Goal: Task Accomplishment & Management: Use online tool/utility

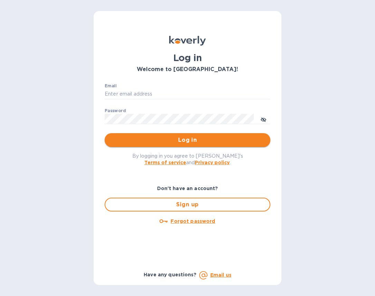
type input "[EMAIL_ADDRESS][DOMAIN_NAME]"
click at [262, 140] on span "Log in" at bounding box center [187, 140] width 155 height 8
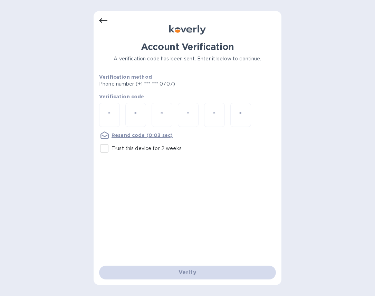
click at [112, 115] on input "number" at bounding box center [109, 115] width 9 height 13
paste input "8"
type input "8"
type input "0"
type input "2"
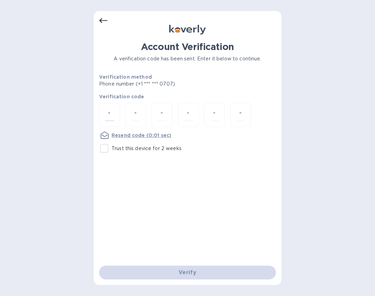
type input "0"
type input "2"
type input "7"
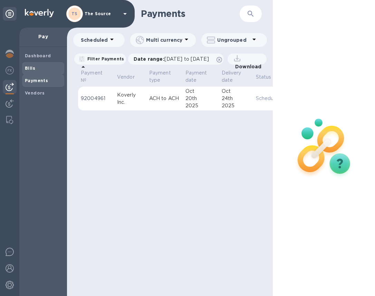
click at [37, 67] on span "Bills" at bounding box center [43, 68] width 37 height 7
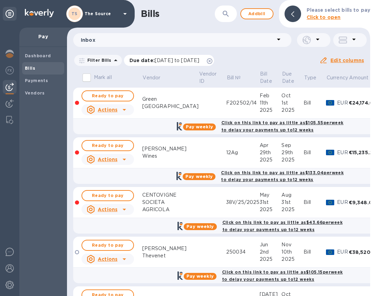
click at [213, 60] on icon at bounding box center [210, 61] width 6 height 6
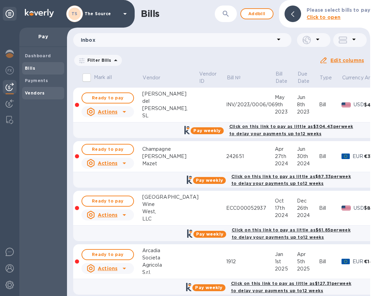
click at [38, 93] on b "Vendors" at bounding box center [35, 93] width 20 height 5
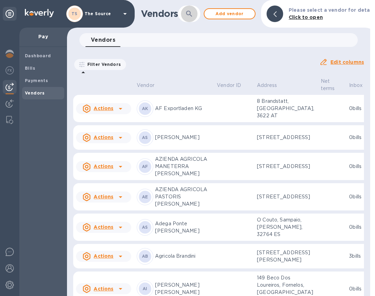
click at [191, 12] on icon "button" at bounding box center [189, 14] width 6 height 6
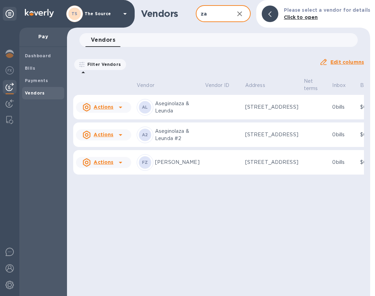
type input "[PERSON_NAME]"
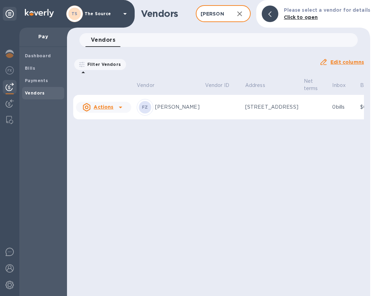
scroll to position [0, 14]
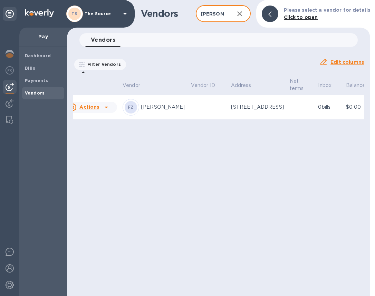
click at [287, 115] on td at bounding box center [301, 107] width 29 height 25
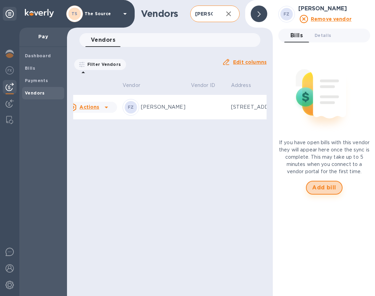
click at [326, 189] on span "Add bill" at bounding box center [324, 188] width 24 height 8
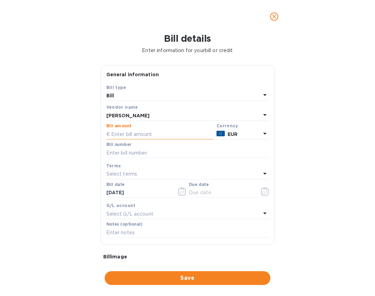
click at [131, 132] on input "text" at bounding box center [159, 134] width 107 height 10
type input "11,100"
click at [144, 152] on input "text" at bounding box center [187, 153] width 163 height 10
type input "13"
drag, startPoint x: 289, startPoint y: 230, endPoint x: 279, endPoint y: 229, distance: 10.4
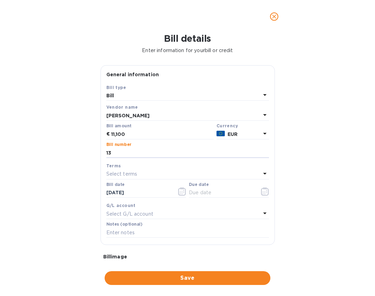
click at [289, 230] on div "Bill details Enter information for your bill or credit General information Save…" at bounding box center [187, 164] width 375 height 263
click at [181, 193] on icon "button" at bounding box center [182, 192] width 8 height 8
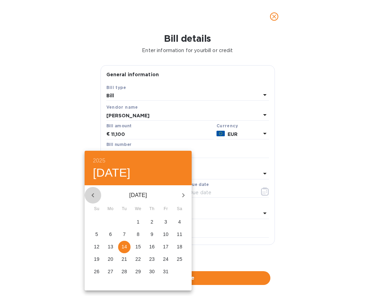
click at [96, 196] on icon "button" at bounding box center [93, 195] width 8 height 8
click at [95, 195] on icon "button" at bounding box center [93, 195] width 8 height 8
click at [166, 221] on p "6" at bounding box center [165, 222] width 3 height 7
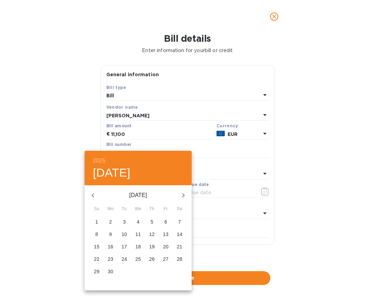
type input "[DATE]"
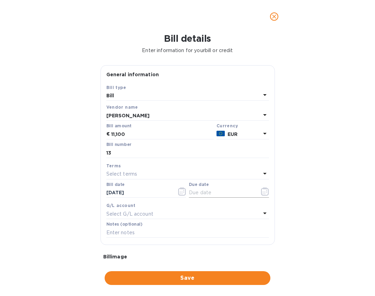
click at [262, 193] on icon "button" at bounding box center [265, 192] width 8 height 8
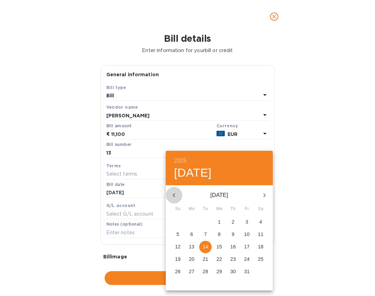
click at [176, 196] on icon "button" at bounding box center [174, 195] width 8 height 8
click at [258, 221] on span "6" at bounding box center [261, 222] width 12 height 7
type input "[DATE]"
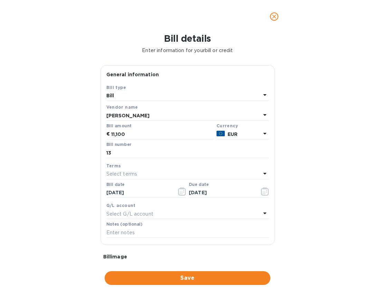
click at [194, 277] on span "Save" at bounding box center [187, 278] width 155 height 8
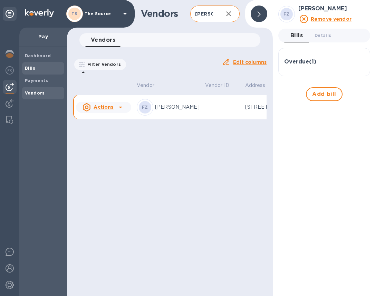
click at [46, 73] on div "Bills" at bounding box center [43, 68] width 42 height 12
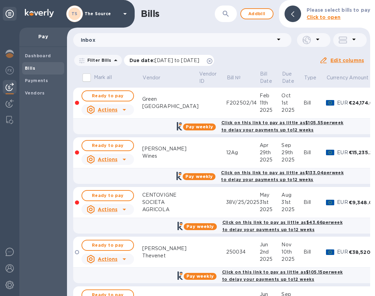
click at [213, 59] on icon at bounding box center [210, 61] width 6 height 6
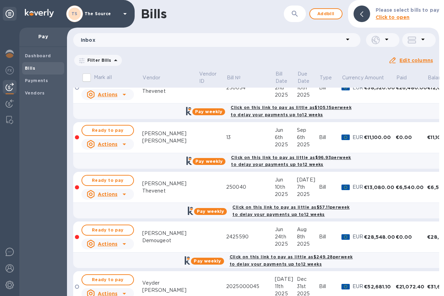
scroll to position [836, 0]
click at [109, 129] on span "Ready to pay" at bounding box center [108, 130] width 40 height 8
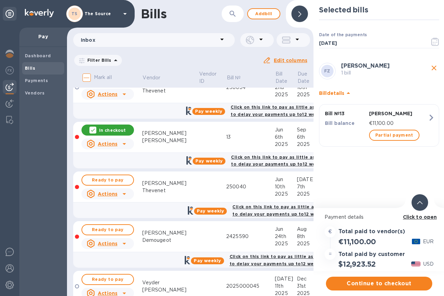
click at [375, 206] on div at bounding box center [420, 203] width 17 height 17
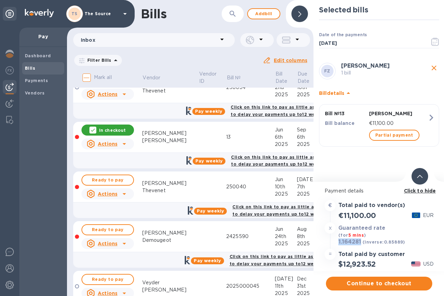
drag, startPoint x: 360, startPoint y: 239, endPoint x: 338, endPoint y: 241, distance: 21.8
click at [338, 241] on div "1.164281 (inverse: 0.85889 )" at bounding box center [372, 243] width 70 height 10
copy h3 "1.164281"
click at [375, 286] on span "Continue to checkout" at bounding box center [379, 284] width 95 height 8
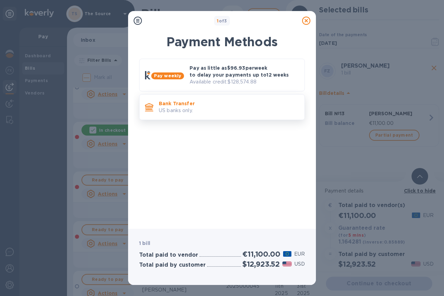
click at [227, 109] on p "US banks only." at bounding box center [229, 110] width 140 height 7
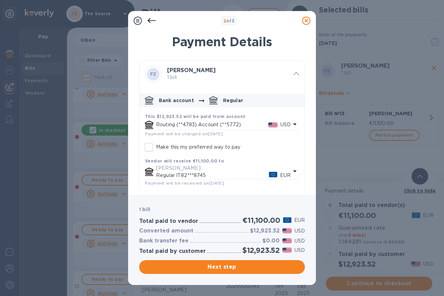
click at [293, 123] on icon "default-method" at bounding box center [295, 124] width 8 height 8
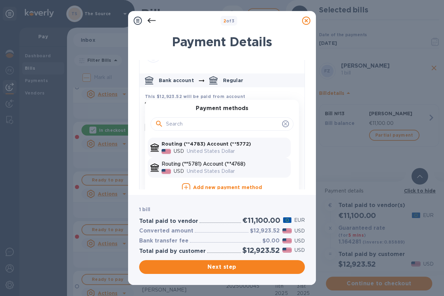
scroll to position [20, 0]
click at [251, 164] on p "Routing (**5781) Account (**4768)" at bounding box center [225, 163] width 126 height 7
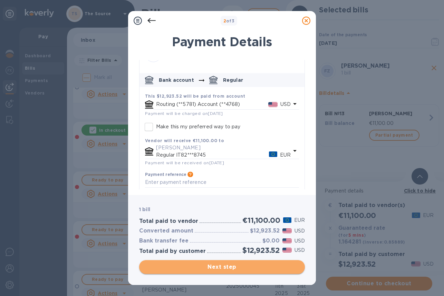
click at [252, 267] on span "Next step" at bounding box center [222, 267] width 155 height 8
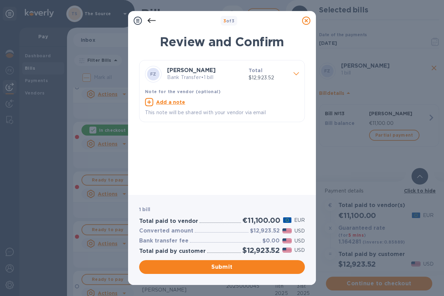
drag, startPoint x: 237, startPoint y: 269, endPoint x: 232, endPoint y: 267, distance: 5.4
click at [237, 269] on span "Submit" at bounding box center [222, 267] width 155 height 8
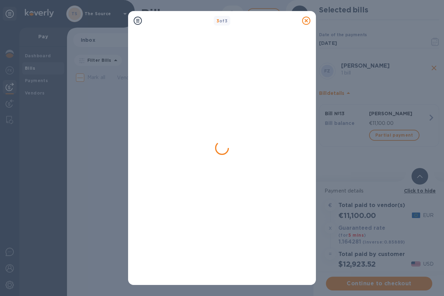
scroll to position [0, 0]
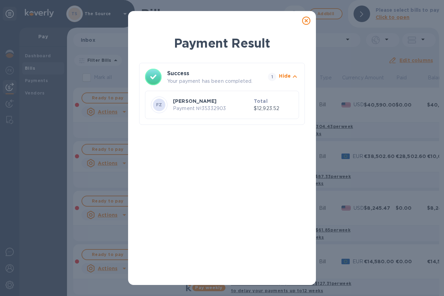
click at [307, 20] on icon at bounding box center [306, 21] width 8 height 8
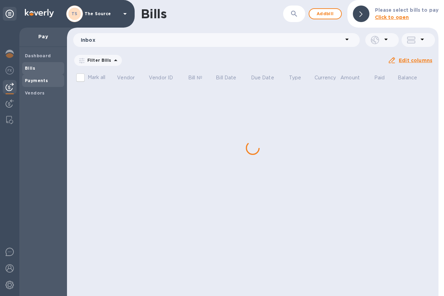
click at [37, 77] on span "Payments" at bounding box center [36, 80] width 23 height 7
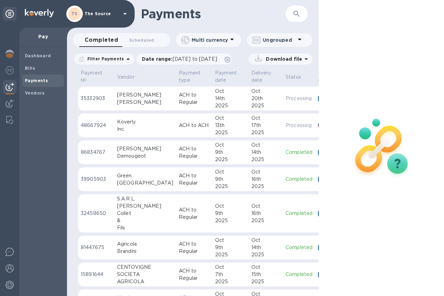
drag, startPoint x: 159, startPoint y: 100, endPoint x: 176, endPoint y: 102, distance: 17.2
click at [179, 100] on p "ACH to Regular" at bounding box center [194, 99] width 31 height 15
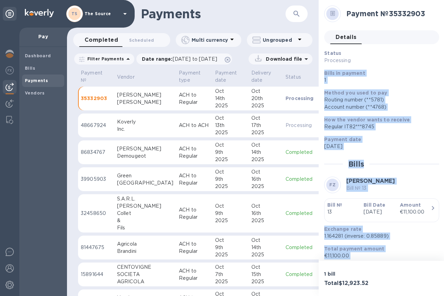
scroll to position [31, 0]
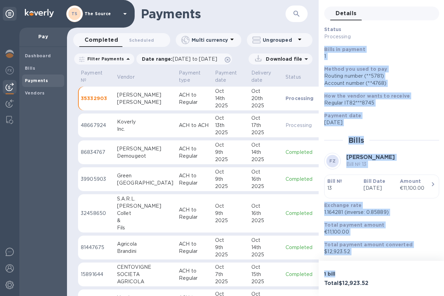
drag, startPoint x: 325, startPoint y: 73, endPoint x: 393, endPoint y: 270, distance: 207.8
click at [375, 270] on div "Payment № 35332903 Details 0 Status Processing Bills in payment 1 Method you us…" at bounding box center [382, 148] width 126 height 296
copy div "Bills in payment 1 Method you used to pay Routing number (**5781) Account numbe…"
